Goal: Book appointment/travel/reservation

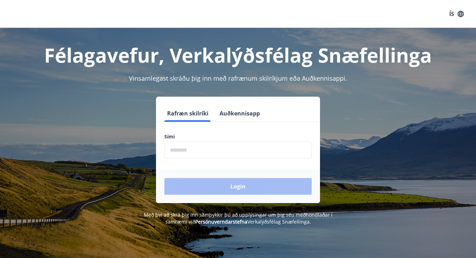
click at [192, 146] on input "phone" at bounding box center [237, 149] width 147 height 17
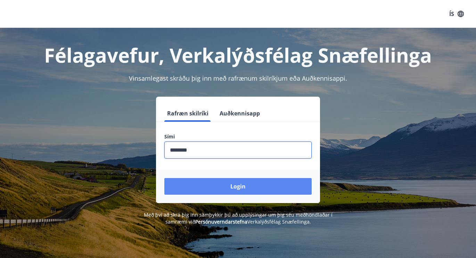
type input "********"
click at [230, 183] on button "Login" at bounding box center [237, 186] width 147 height 17
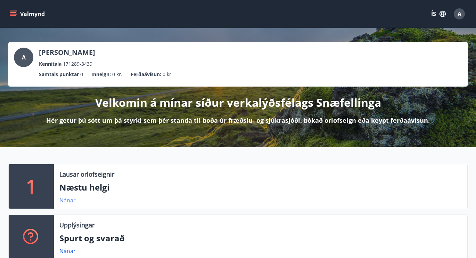
click at [72, 199] on link "Nánar" at bounding box center [67, 200] width 16 height 8
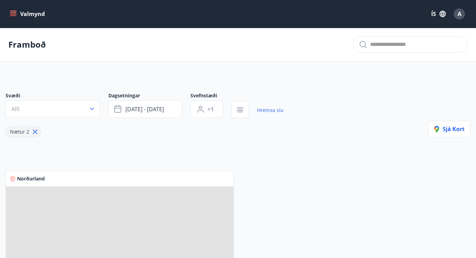
click at [33, 131] on icon at bounding box center [35, 132] width 5 height 5
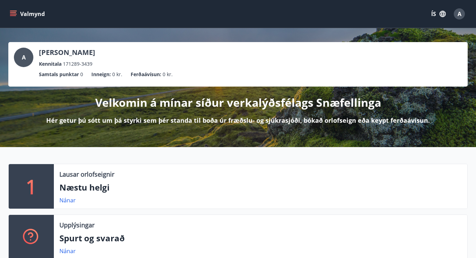
click at [463, 16] on div "A" at bounding box center [459, 13] width 11 height 11
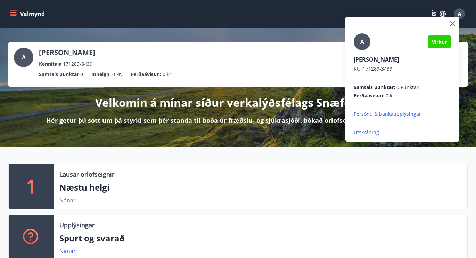
click at [458, 16] on div at bounding box center [238, 129] width 476 height 258
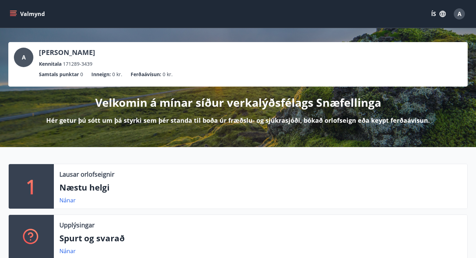
click at [22, 17] on button "Valmynd" at bounding box center [27, 14] width 39 height 13
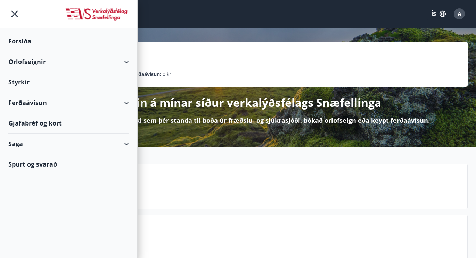
click at [125, 60] on div "Orlofseignir" at bounding box center [68, 61] width 121 height 20
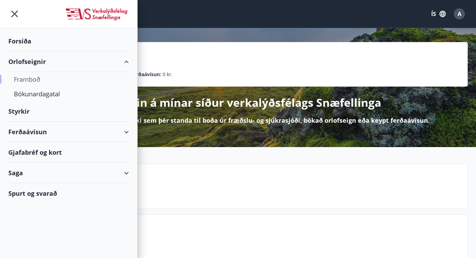
click at [34, 82] on div "Framboð" at bounding box center [68, 79] width 109 height 15
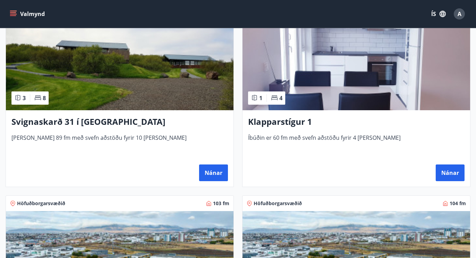
scroll to position [337, 0]
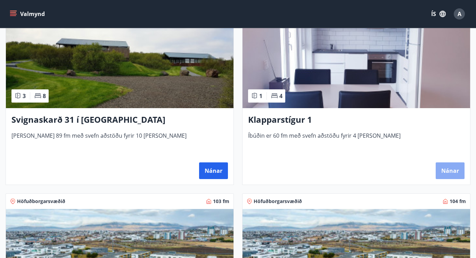
click at [446, 172] on button "Nánar" at bounding box center [450, 170] width 29 height 17
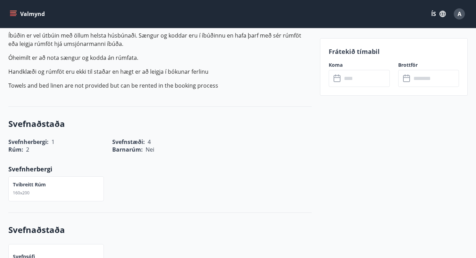
scroll to position [214, 0]
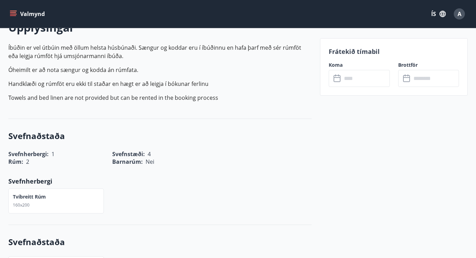
click at [357, 72] on input "text" at bounding box center [366, 78] width 48 height 17
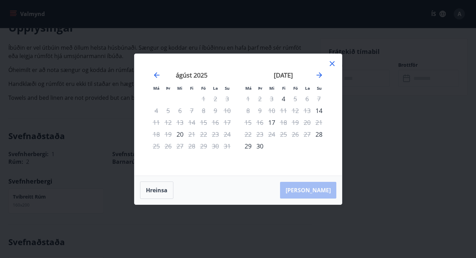
click at [333, 62] on icon at bounding box center [332, 63] width 5 height 5
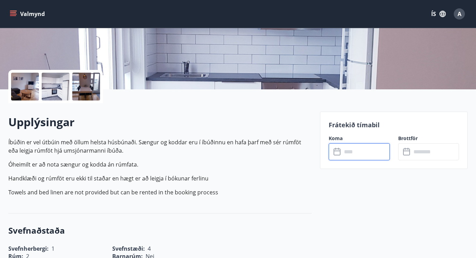
scroll to position [107, 0]
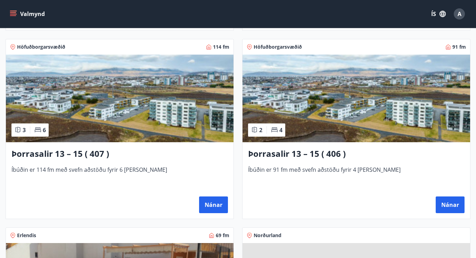
scroll to position [677, 0]
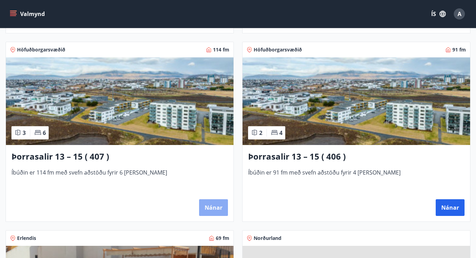
click at [206, 204] on button "Nánar" at bounding box center [213, 207] width 29 height 17
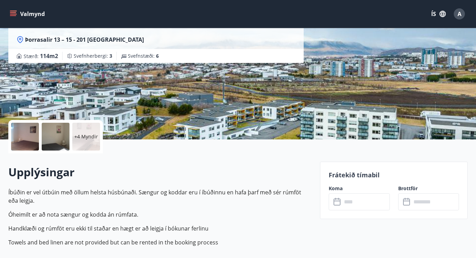
scroll to position [69, 0]
click at [342, 200] on input "text" at bounding box center [366, 201] width 48 height 17
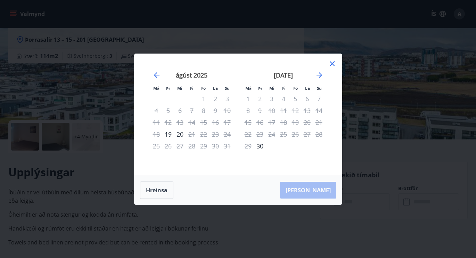
click at [329, 66] on icon at bounding box center [332, 63] width 8 height 8
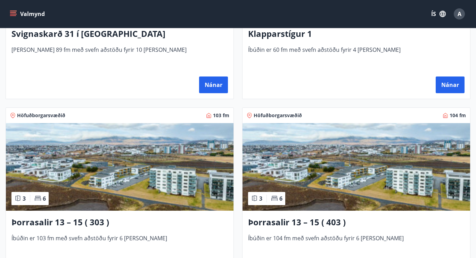
click at [195, 157] on img at bounding box center [119, 167] width 227 height 88
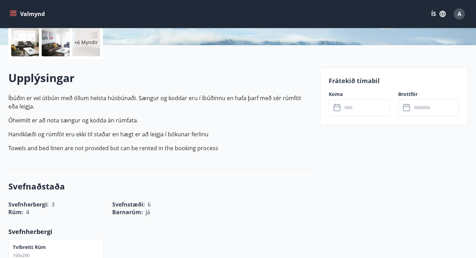
scroll to position [167, 0]
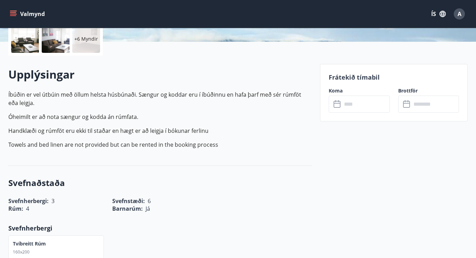
click at [340, 108] on icon at bounding box center [337, 104] width 8 height 8
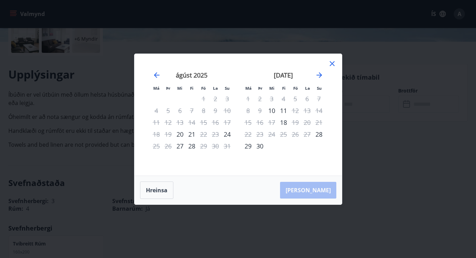
click at [334, 64] on icon at bounding box center [332, 63] width 8 height 8
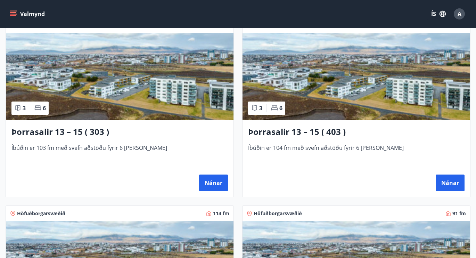
click at [313, 95] on img at bounding box center [355, 77] width 227 height 88
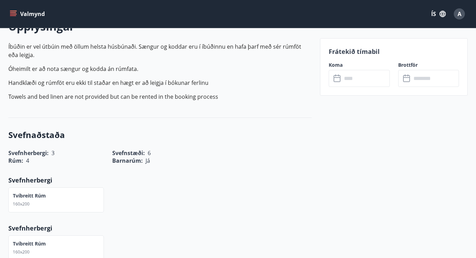
scroll to position [219, 0]
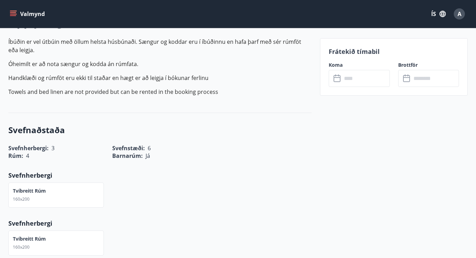
click at [349, 78] on input "text" at bounding box center [366, 78] width 48 height 17
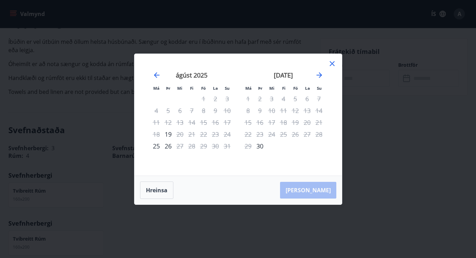
click at [335, 63] on icon at bounding box center [332, 63] width 8 height 8
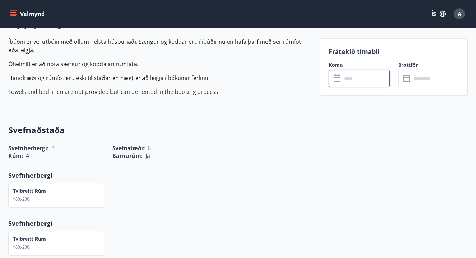
click at [364, 74] on input "text" at bounding box center [366, 78] width 48 height 17
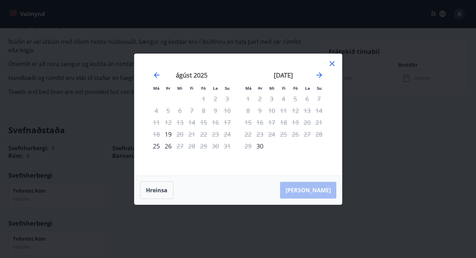
click at [333, 64] on icon at bounding box center [332, 63] width 8 height 8
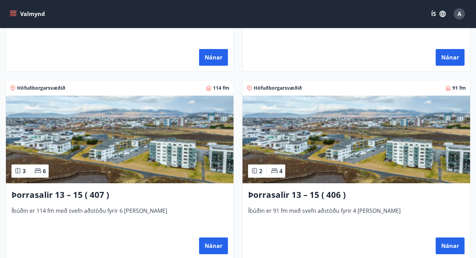
click at [155, 154] on img at bounding box center [119, 140] width 227 height 88
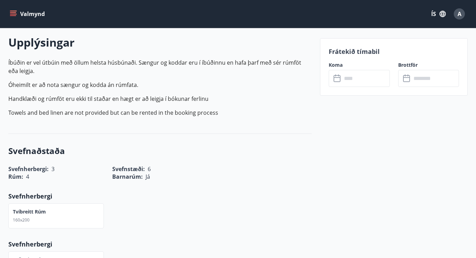
scroll to position [199, 0]
click at [345, 79] on input "text" at bounding box center [366, 78] width 48 height 17
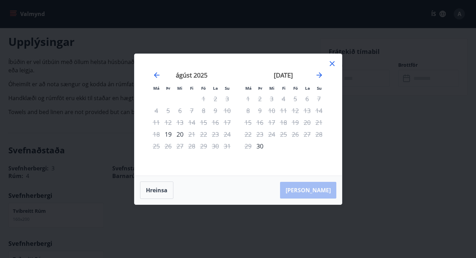
click at [332, 64] on icon at bounding box center [331, 63] width 1 height 1
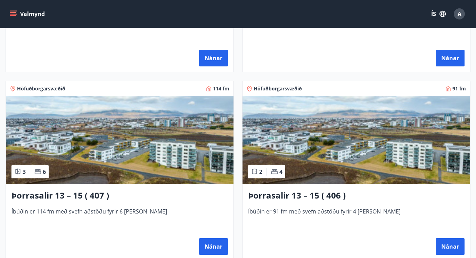
click at [301, 146] on img at bounding box center [355, 140] width 227 height 88
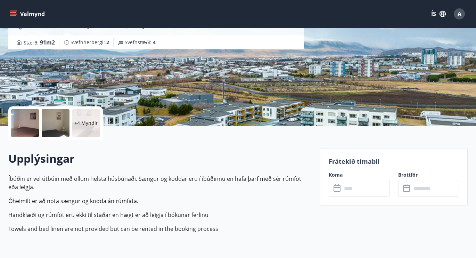
scroll to position [104, 0]
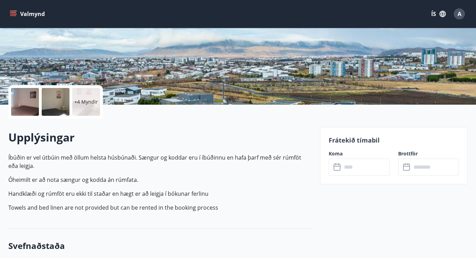
click at [361, 171] on input "text" at bounding box center [366, 166] width 48 height 17
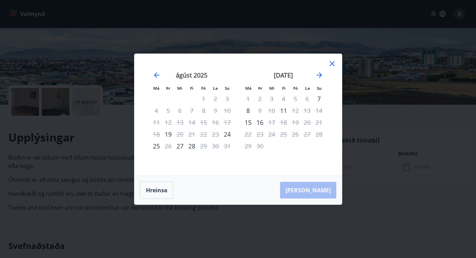
click at [330, 62] on icon at bounding box center [332, 63] width 5 height 5
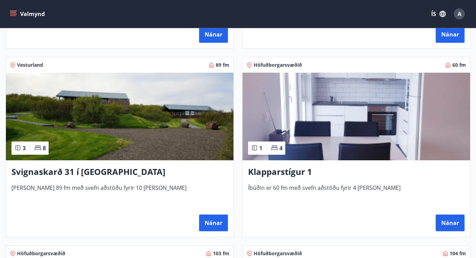
scroll to position [280, 0]
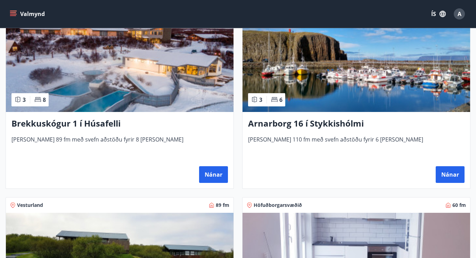
click at [197, 84] on img at bounding box center [119, 68] width 227 height 88
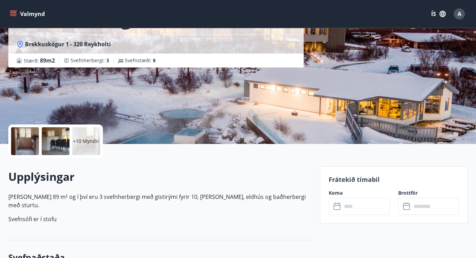
scroll to position [88, 0]
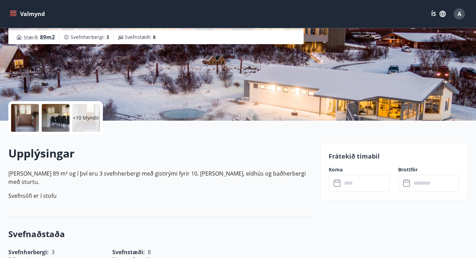
click at [355, 178] on input "text" at bounding box center [366, 182] width 48 height 17
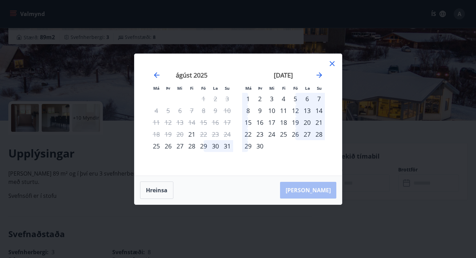
click at [335, 62] on icon at bounding box center [332, 63] width 8 height 8
